Goal: Find specific page/section: Find specific page/section

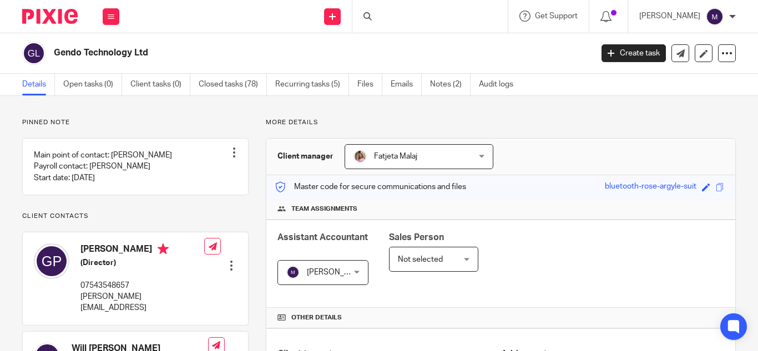
click at [375, 14] on div at bounding box center [369, 16] width 11 height 8
click at [411, 13] on input "Search" at bounding box center [425, 18] width 100 height 10
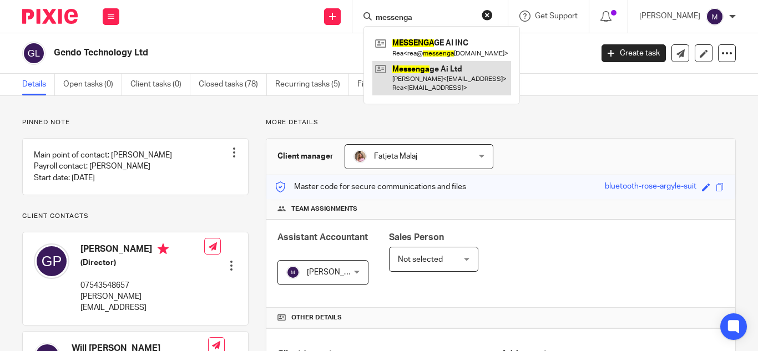
type input "messenga"
click at [451, 76] on link at bounding box center [441, 78] width 139 height 34
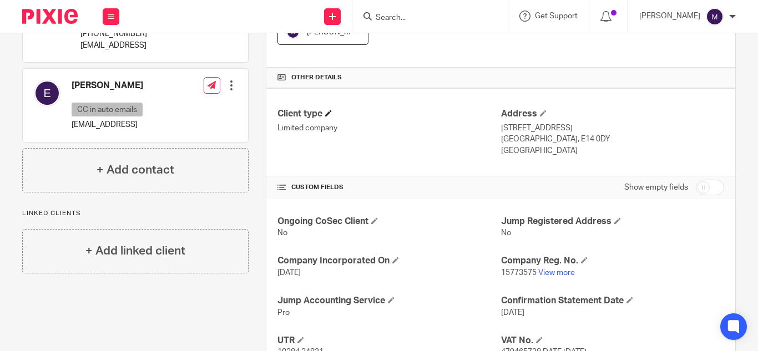
scroll to position [278, 0]
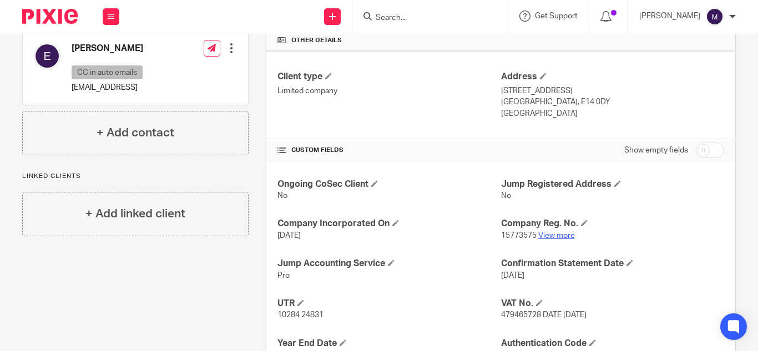
click at [546, 236] on link "View more" at bounding box center [556, 236] width 37 height 8
